Goal: Register for event/course

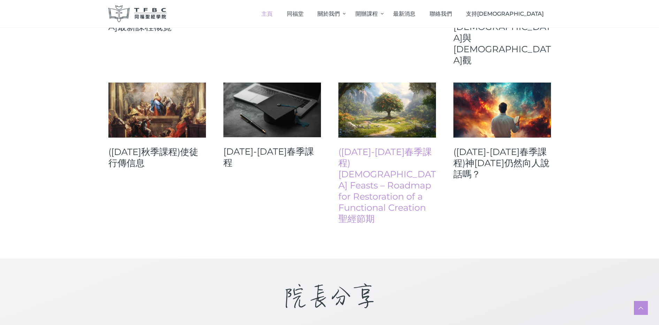
scroll to position [386, 0]
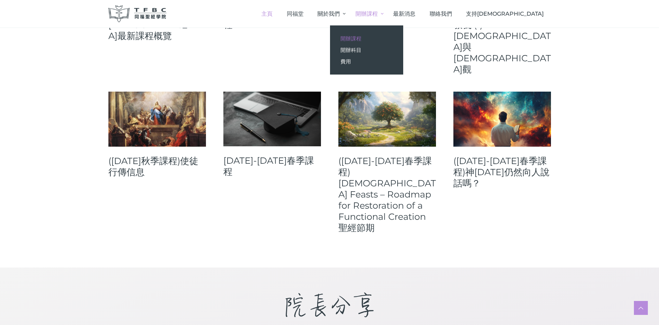
click at [403, 34] on link "開辦課程" at bounding box center [366, 39] width 73 height 12
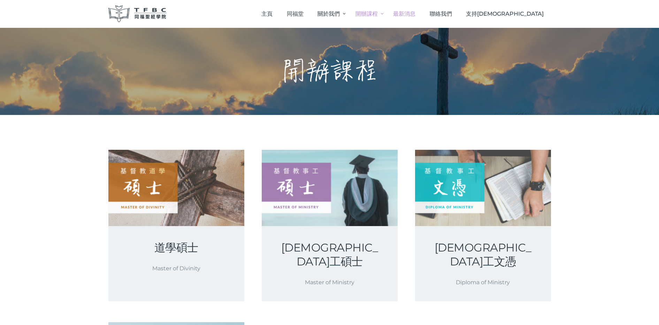
click at [415, 16] on span "最新消息" at bounding box center [404, 13] width 22 height 7
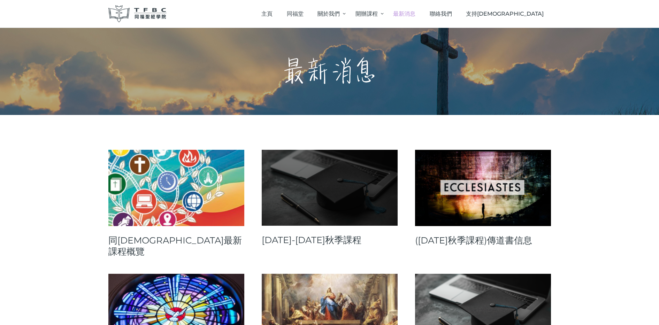
click at [313, 198] on link at bounding box center [330, 188] width 136 height 76
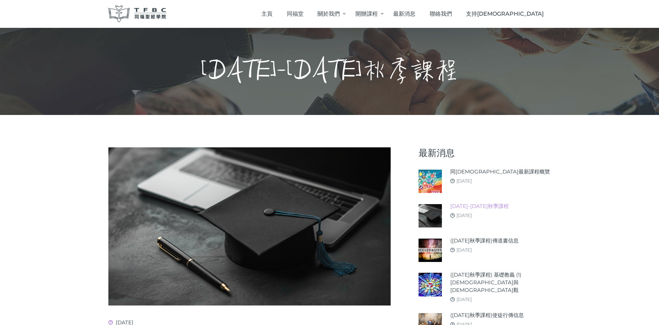
click at [451, 206] on link "2025-26年秋季課程" at bounding box center [479, 206] width 59 height 8
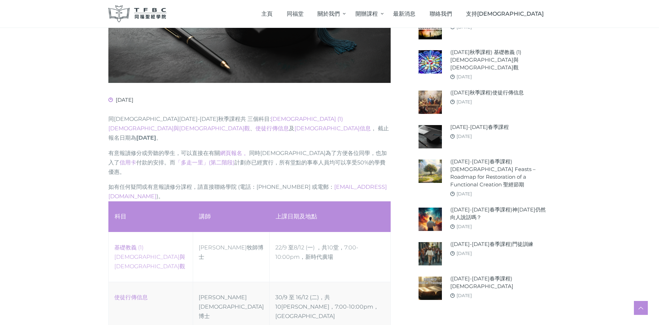
scroll to position [261, 0]
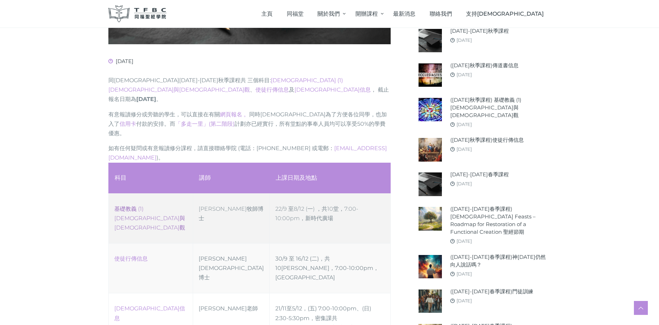
click at [162, 206] on link "‎基礎教義 (1) 聖靈觀與教會觀" at bounding box center [149, 218] width 71 height 25
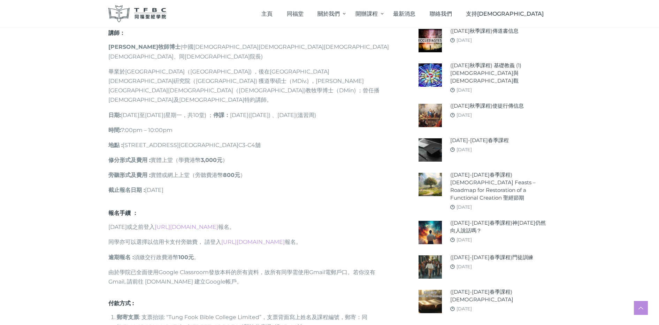
scroll to position [392, 0]
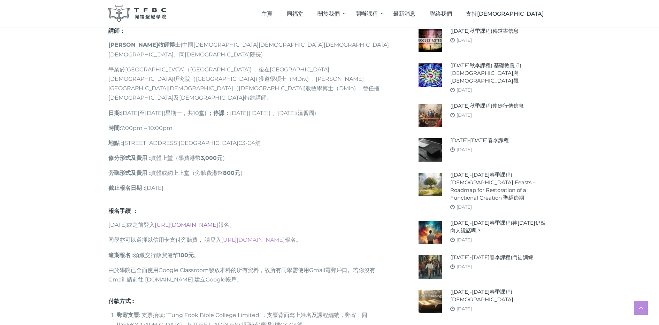
click at [210, 222] on link "https://go.tfbc.org.hk/2025F" at bounding box center [186, 225] width 63 height 7
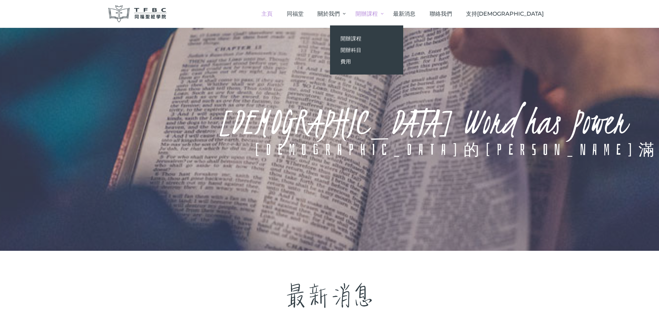
click at [386, 15] on link "開辦課程" at bounding box center [367, 13] width 38 height 21
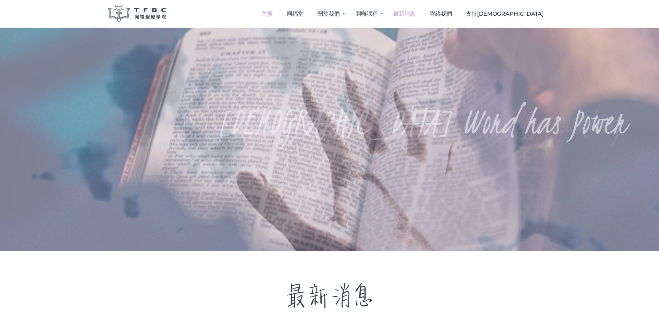
click at [423, 13] on link "最新消息" at bounding box center [404, 13] width 37 height 21
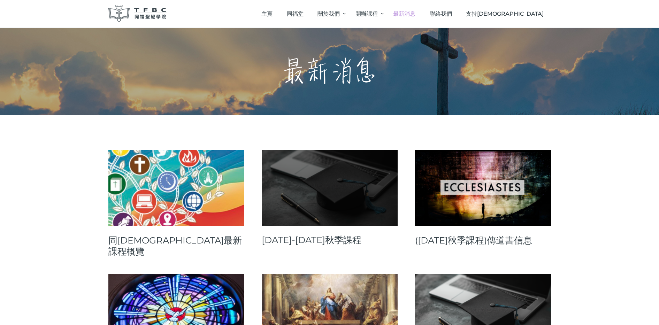
click at [371, 217] on link at bounding box center [330, 188] width 136 height 76
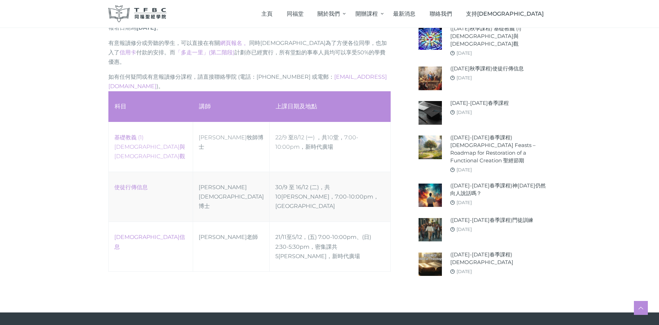
scroll to position [383, 0]
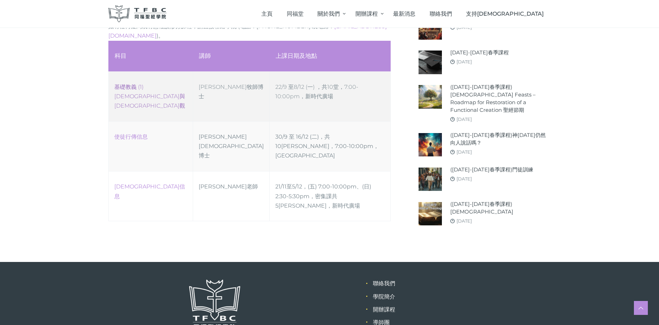
click at [141, 84] on link "‎基礎教義 (1) 聖靈觀與教會觀" at bounding box center [149, 96] width 71 height 25
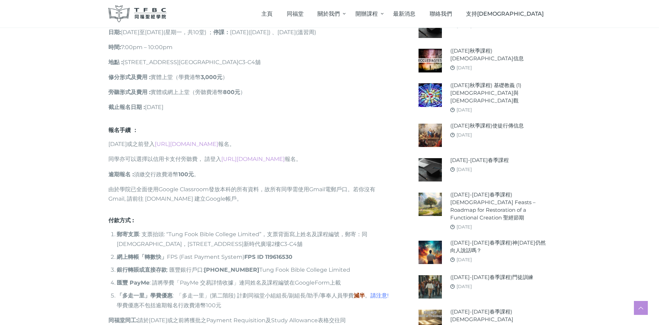
scroll to position [460, 0]
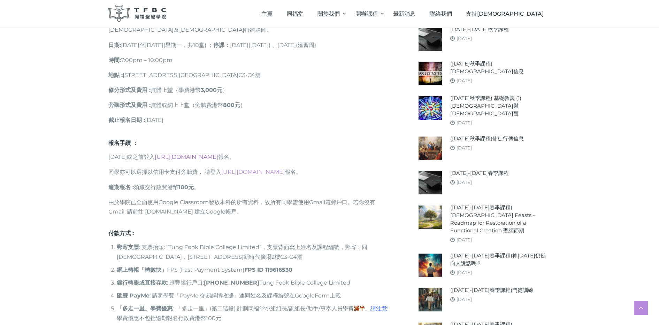
click at [181, 154] on link "[URL][DOMAIN_NAME]" at bounding box center [186, 157] width 63 height 7
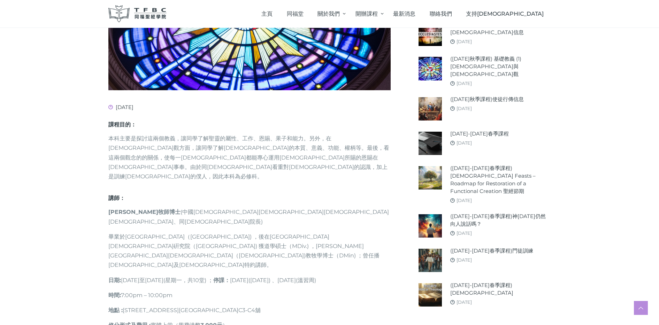
scroll to position [261, 0]
